Goal: Book appointment/travel/reservation

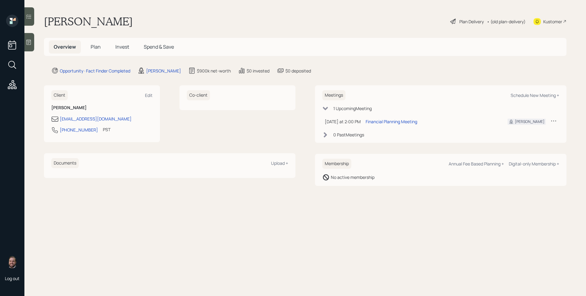
click at [33, 38] on div at bounding box center [29, 42] width 10 height 18
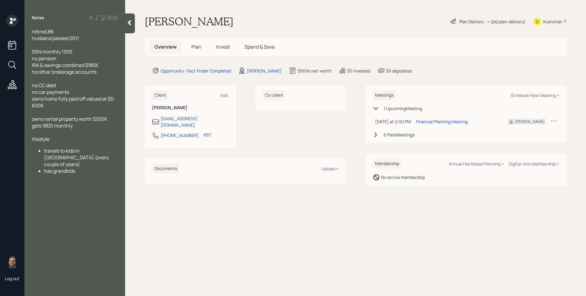
click at [457, 20] on div "Plan Delivery" at bounding box center [467, 21] width 35 height 7
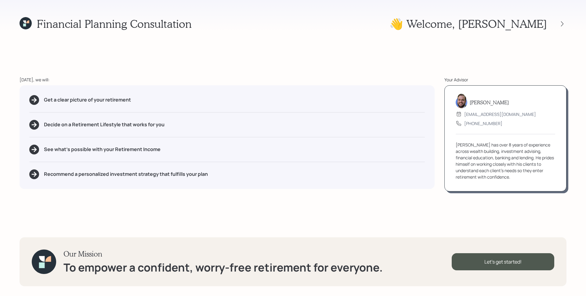
click at [30, 17] on div "Financial Planning Consultation 👋 Welcome , [PERSON_NAME] [DATE], we will: Get …" at bounding box center [293, 148] width 586 height 296
click at [30, 20] on icon at bounding box center [26, 23] width 12 height 12
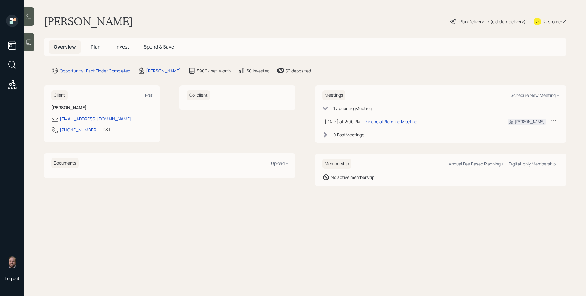
click at [95, 46] on span "Plan" at bounding box center [96, 46] width 10 height 7
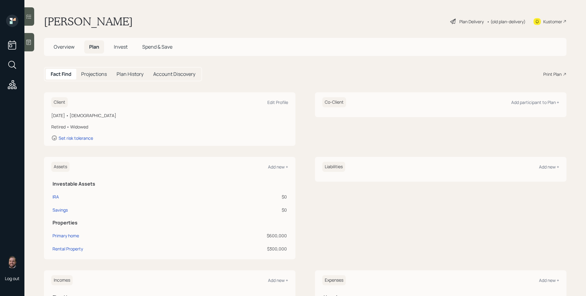
click at [54, 44] on span "Overview" at bounding box center [64, 46] width 21 height 7
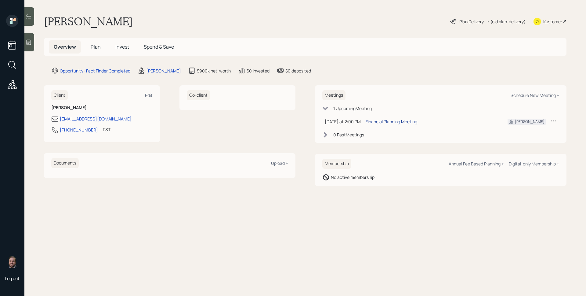
click at [392, 122] on div "Financial Planning Meeting" at bounding box center [392, 121] width 52 height 6
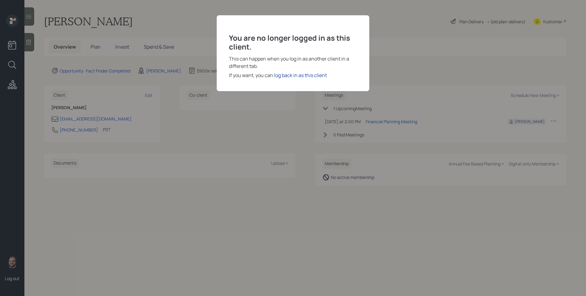
click at [300, 78] on div "log back in as this client" at bounding box center [300, 74] width 53 height 7
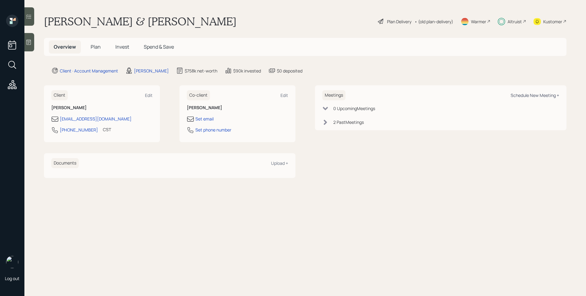
click at [529, 93] on div "Schedule New Meeting +" at bounding box center [535, 95] width 49 height 6
select select "d946c976-65aa-4529-ac9d-02c4f1114fc0"
